Goal: Communication & Community: Answer question/provide support

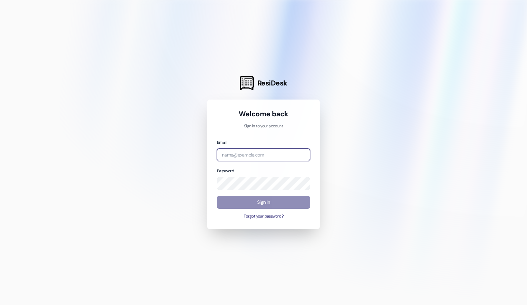
type input "[EMAIL_ADDRESS][DOMAIN_NAME]"
click at [274, 203] on button "Sign In" at bounding box center [263, 201] width 93 height 13
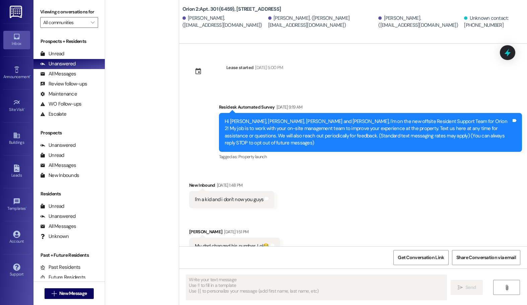
type textarea "Fetching suggested responses. Please feel free to read through the conversation…"
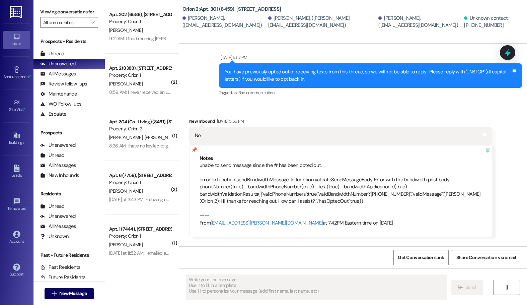
scroll to position [3082, 0]
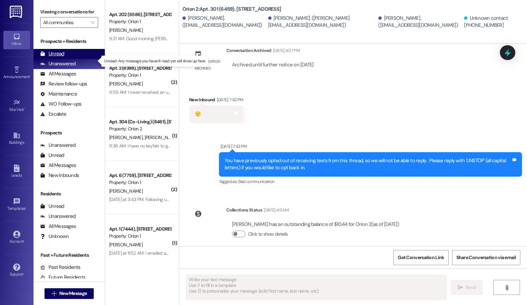
click at [64, 59] on div "Unread (0)" at bounding box center [68, 54] width 71 height 10
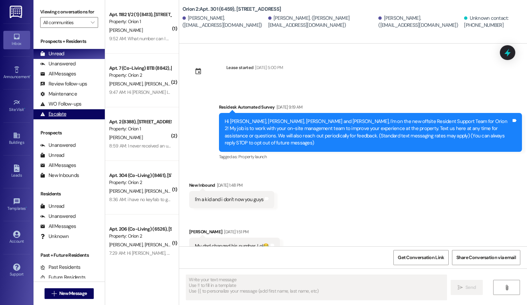
type textarea "Fetching suggested responses. Please feel free to read through the conversation…"
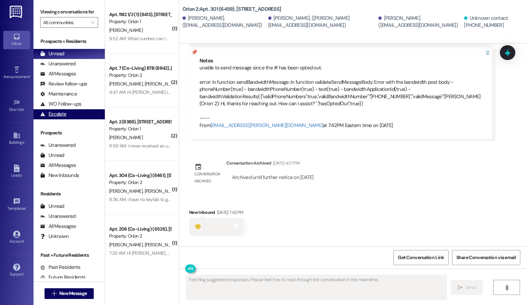
scroll to position [2956, 0]
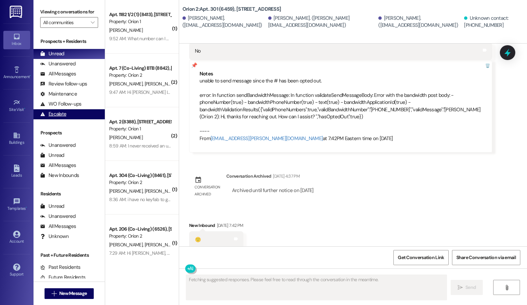
click at [62, 117] on div "Escalate" at bounding box center [53, 113] width 26 height 7
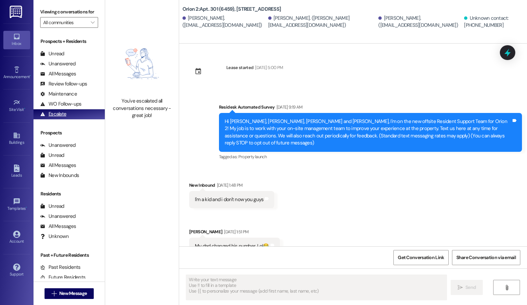
type textarea "Fetching suggested responses. Please feel free to read through the conversation…"
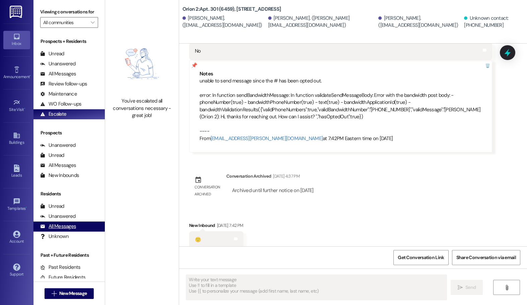
scroll to position [14, 0]
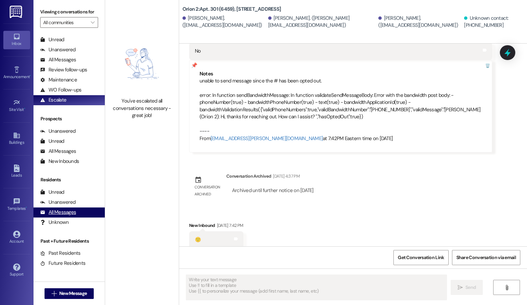
click at [70, 217] on div "All Messages (undefined)" at bounding box center [68, 212] width 71 height 10
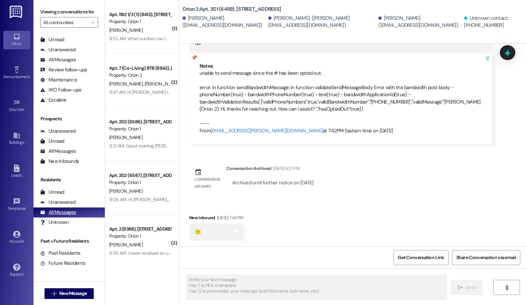
type textarea "Fetching suggested responses. Please feel free to read through the conversation…"
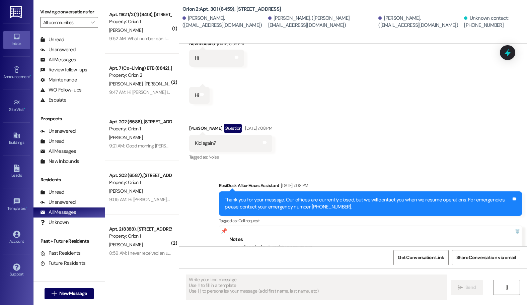
scroll to position [2546, 0]
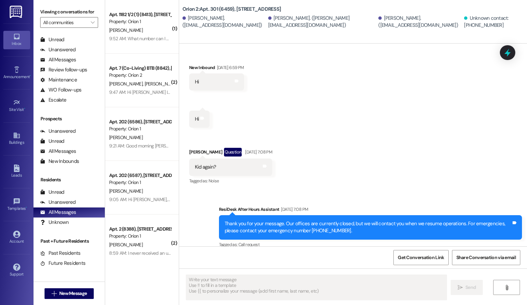
click at [520, 90] on div "Received via SMS New Inbound [DATE] 6:06 PM Ok by Tags and notes Tagged as: Pos…" at bounding box center [353, 91] width 348 height 198
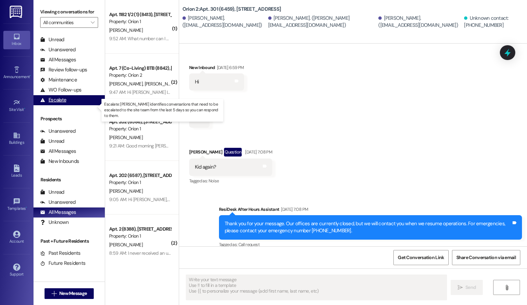
click at [60, 103] on div "Escalate" at bounding box center [53, 99] width 26 height 7
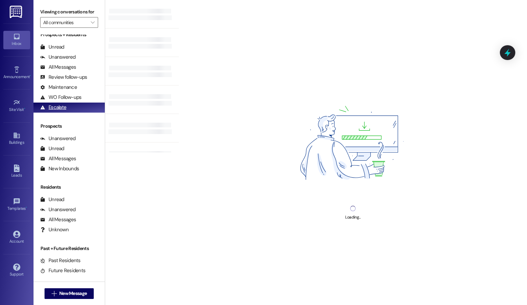
scroll to position [0, 0]
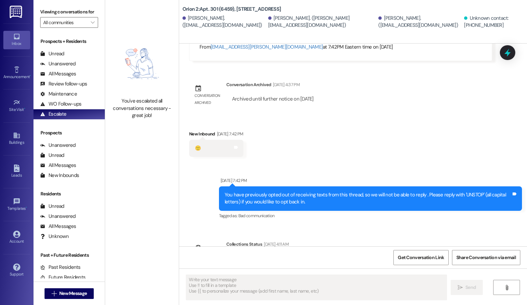
type textarea "Fetching suggested responses. Please feel free to read through the conversation…"
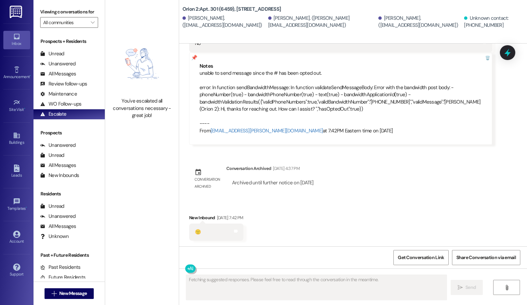
scroll to position [2956, 0]
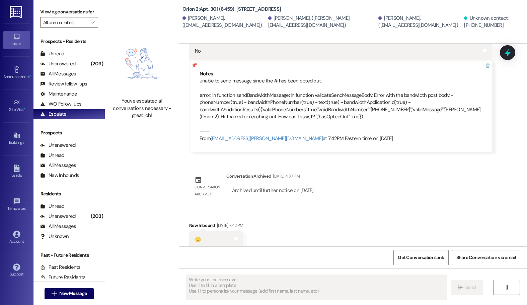
click at [144, 154] on div "You've escalated all conversations necessary - great job!" at bounding box center [142, 152] width 74 height 305
click at [71, 220] on div "Unanswered" at bounding box center [57, 216] width 35 height 7
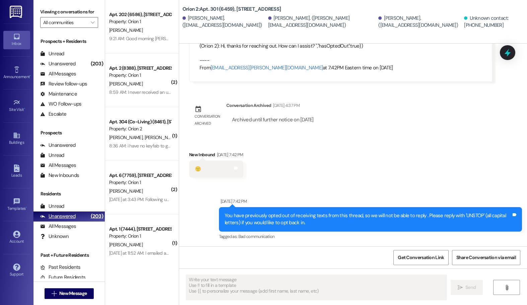
type textarea "Fetching suggested responses. Please feel free to read through the conversation…"
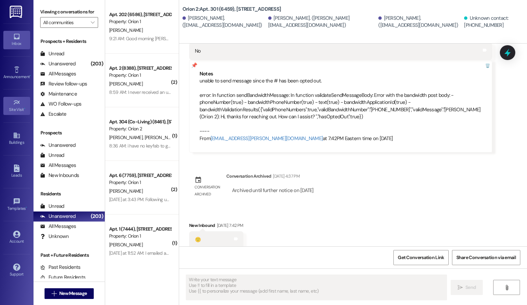
click at [15, 106] on div "Site Visit •" at bounding box center [16, 109] width 33 height 7
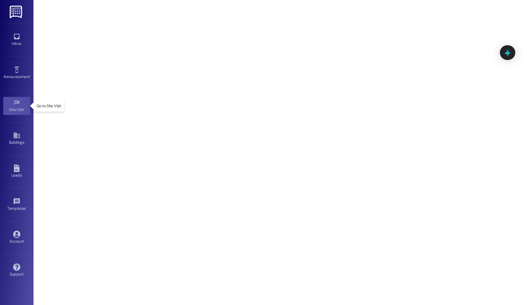
click at [12, 107] on div "Site Visit •" at bounding box center [16, 109] width 33 height 7
click at [21, 51] on div "Inbox Go to Inbox" at bounding box center [16, 39] width 27 height 33
click at [18, 46] on div "Inbox" at bounding box center [16, 43] width 33 height 7
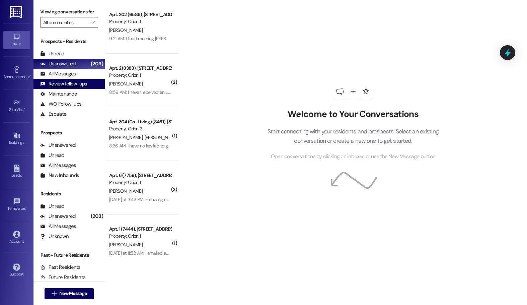
click at [58, 87] on div "Review follow-ups" at bounding box center [63, 83] width 47 height 7
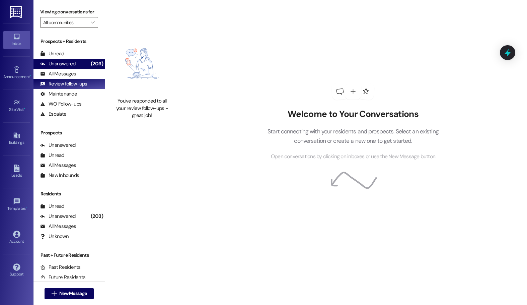
click at [65, 67] on div "Unanswered" at bounding box center [57, 63] width 35 height 7
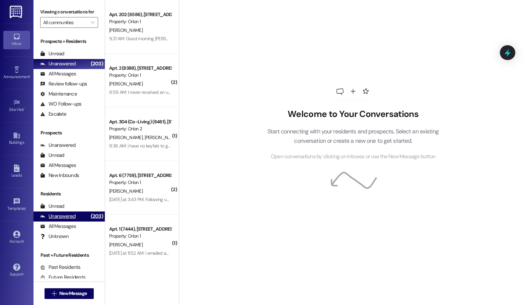
click at [63, 220] on div "Unanswered" at bounding box center [57, 216] width 35 height 7
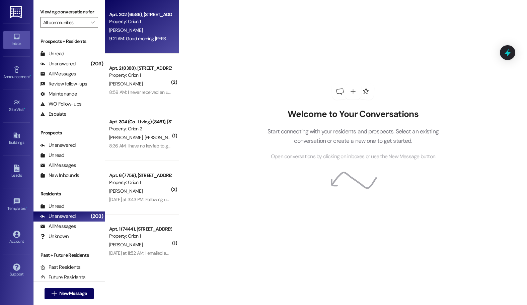
click at [157, 30] on div "[PERSON_NAME]" at bounding box center [139, 30] width 63 height 8
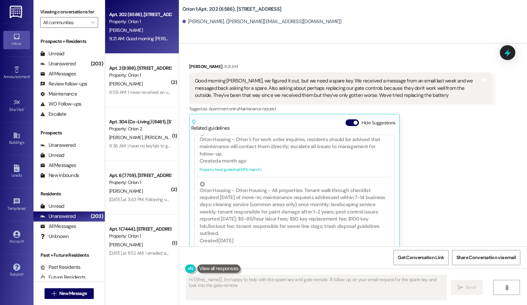
scroll to position [201, 0]
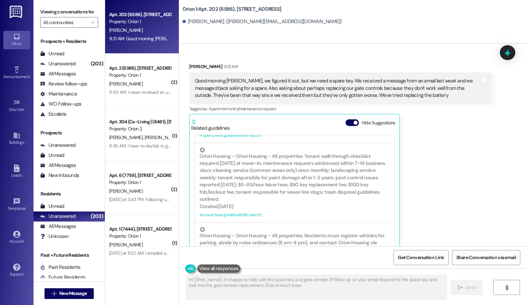
type textarea "Hi {{first_name}}, I'm happy to help with the spare key and gate remote. I'll f…"
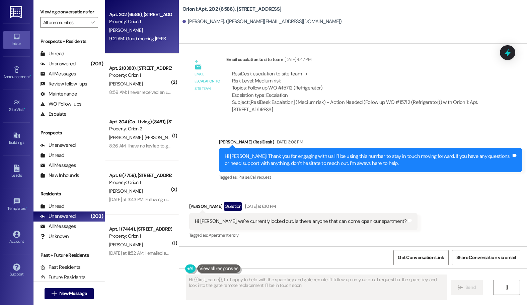
scroll to position [3514, 0]
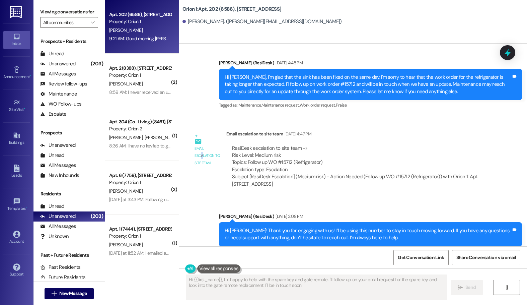
click at [198, 145] on div "Email escalation to site team" at bounding box center [207, 155] width 26 height 21
click at [194, 138] on icon at bounding box center [197, 141] width 7 height 7
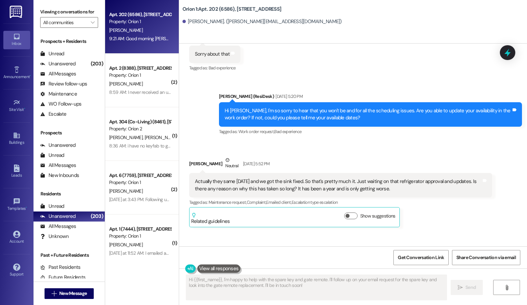
scroll to position [3246, 0]
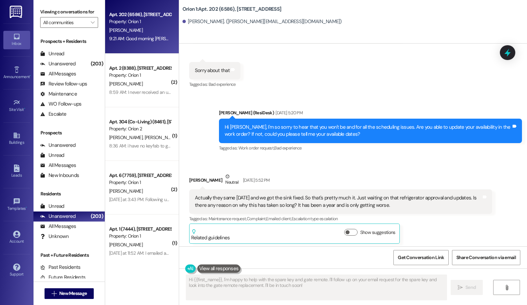
click at [419, 223] on div "[PERSON_NAME] Neutral [DATE] 5:52 PM Actually they same [DATE] and we got the s…" at bounding box center [340, 208] width 303 height 71
